Goal: Register for event/course: Sign up to attend an event or enroll in a course

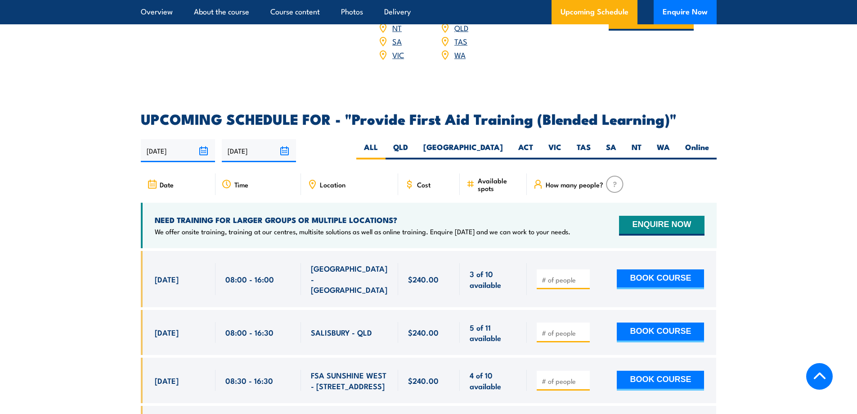
scroll to position [1665, 0]
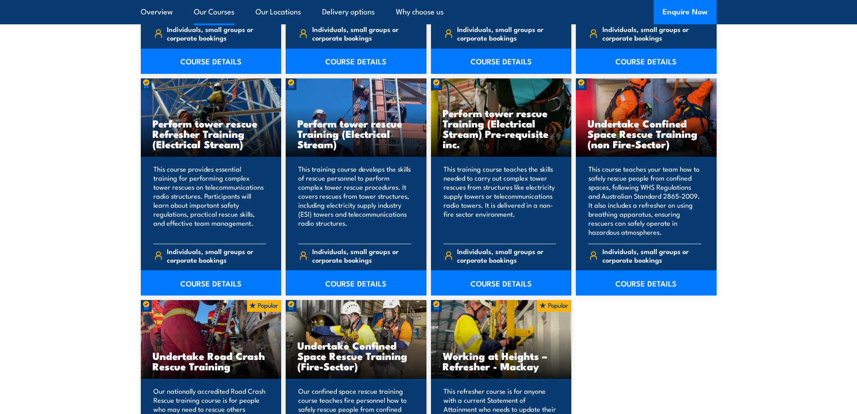
scroll to position [630, 0]
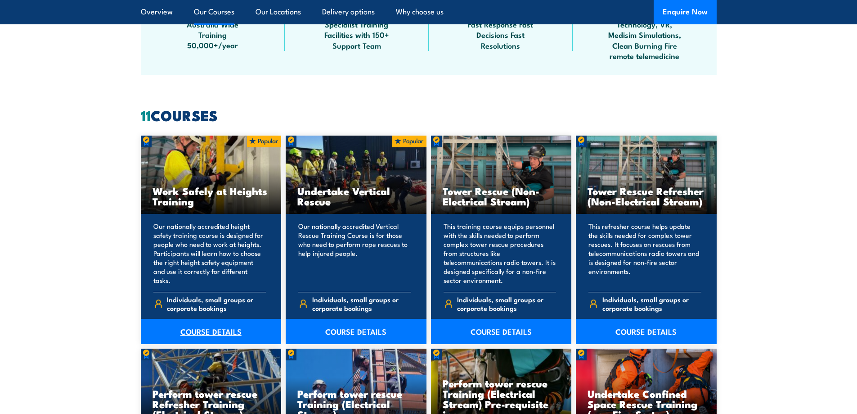
click at [218, 333] on link "COURSE DETAILS" at bounding box center [211, 331] width 141 height 25
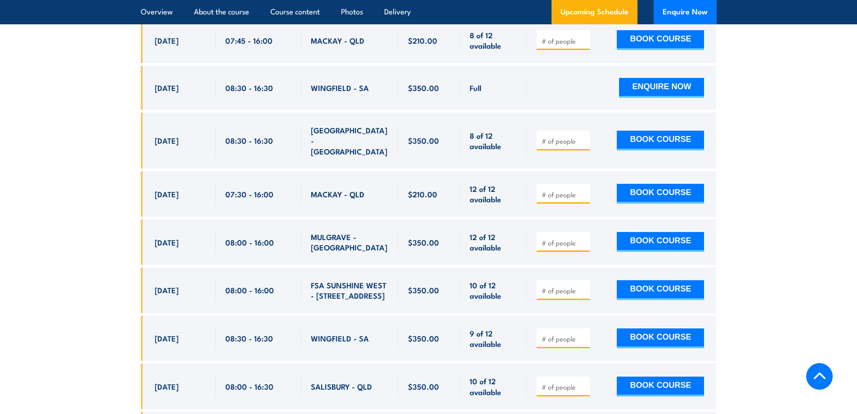
scroll to position [1800, 0]
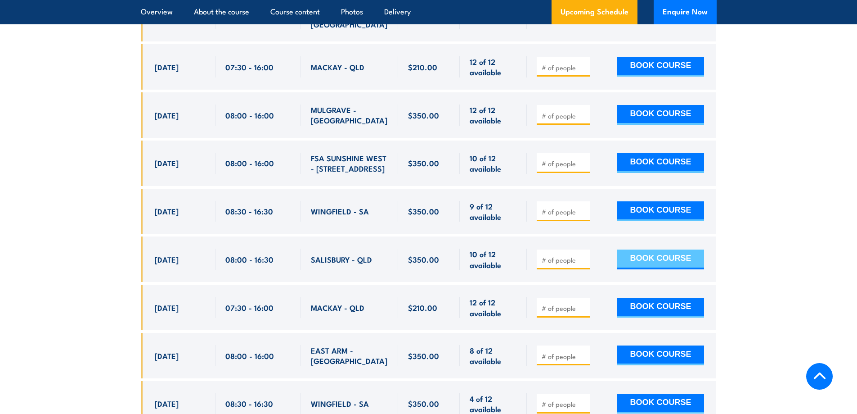
click at [649, 249] on button "BOOK COURSE" at bounding box center [660, 259] width 87 height 20
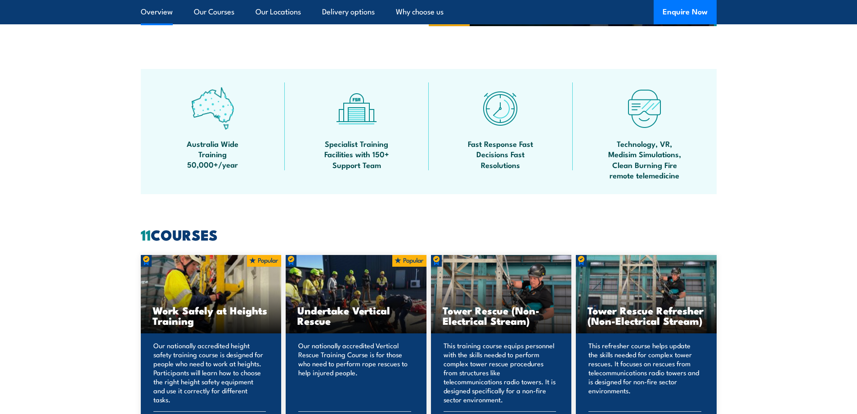
scroll to position [405, 0]
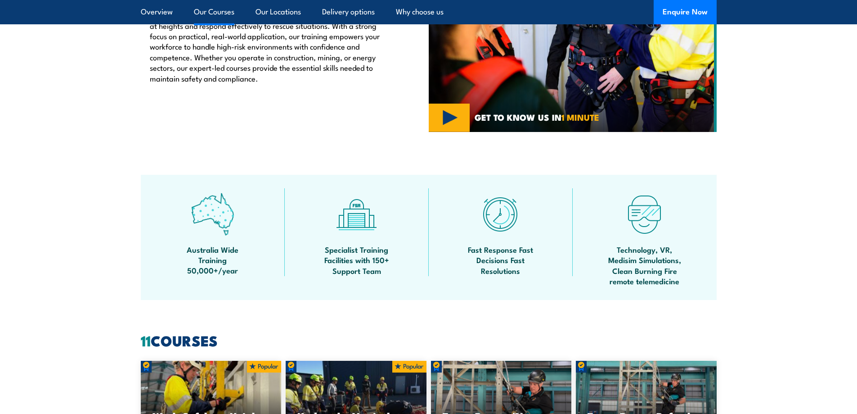
click at [217, 10] on link "Our Courses" at bounding box center [214, 12] width 41 height 24
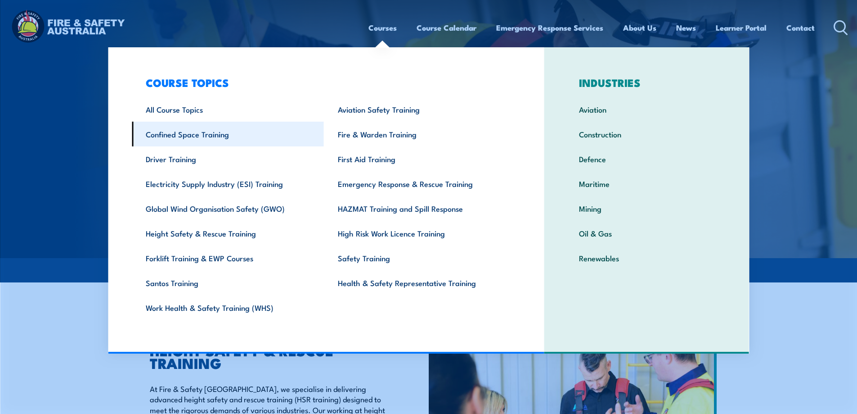
click at [225, 135] on link "Confined Space Training" at bounding box center [228, 134] width 192 height 25
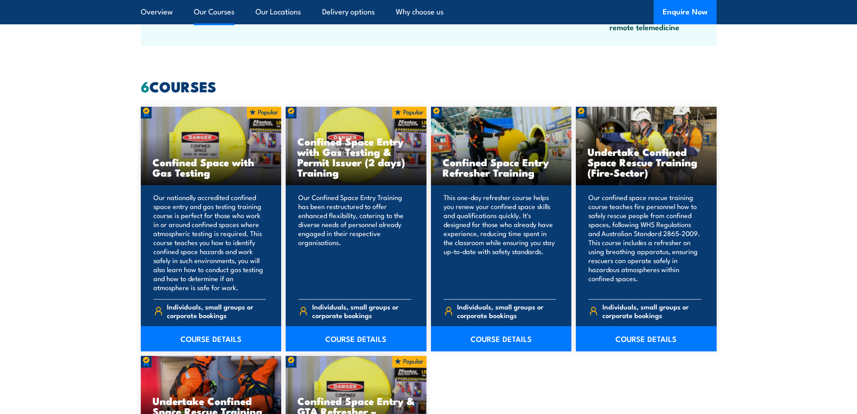
scroll to position [675, 0]
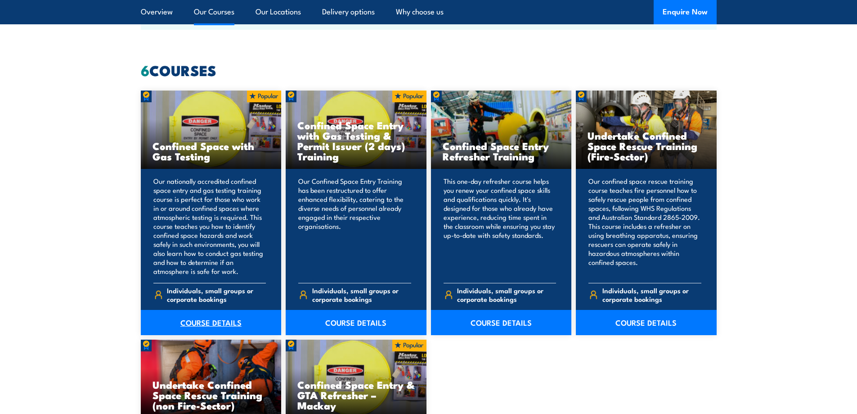
click at [213, 322] on link "COURSE DETAILS" at bounding box center [211, 322] width 141 height 25
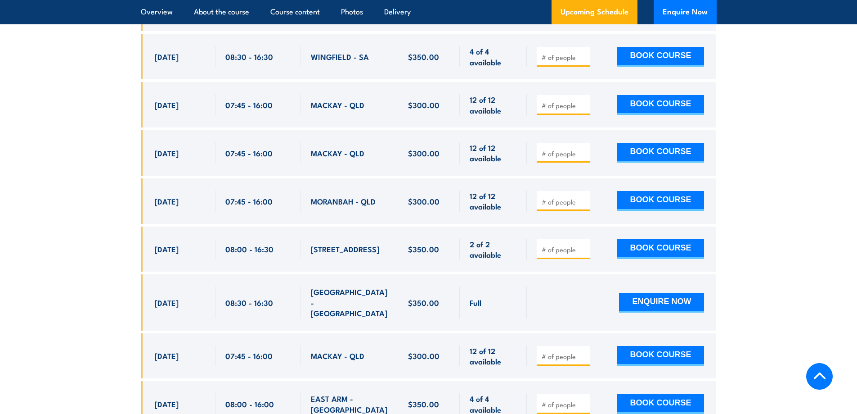
scroll to position [2340, 0]
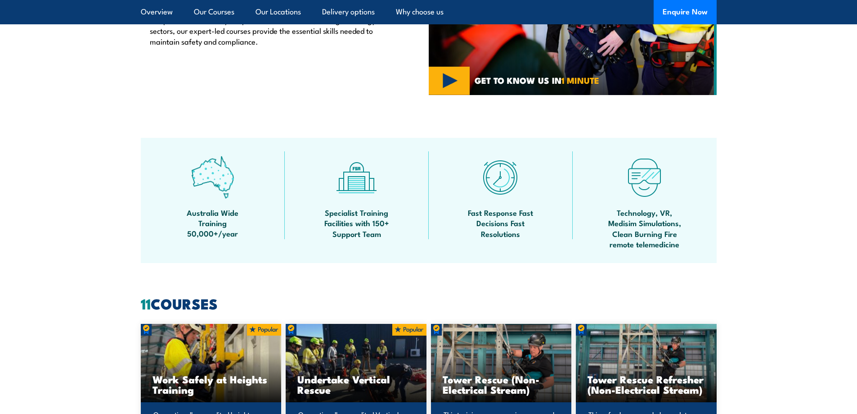
scroll to position [447, 0]
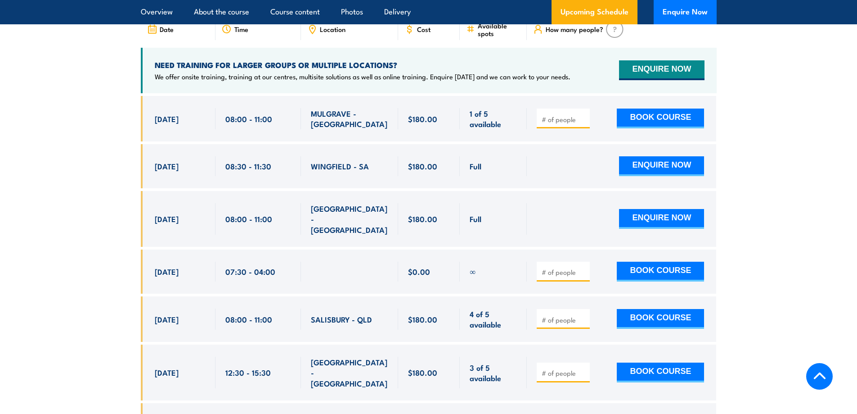
scroll to position [1575, 0]
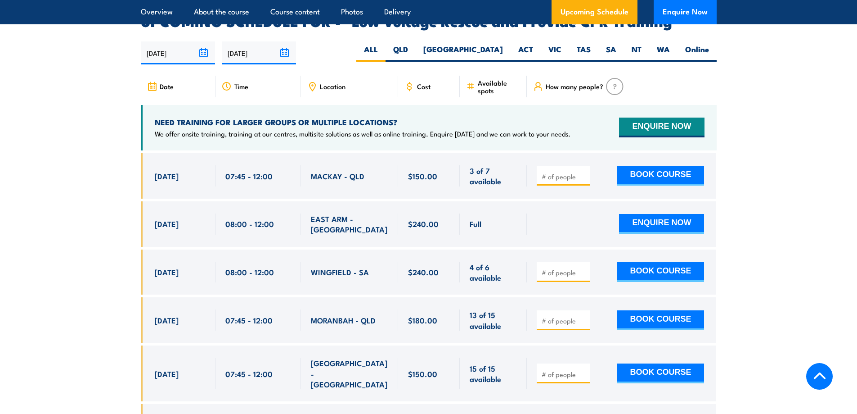
scroll to position [1485, 0]
